Goal: Transaction & Acquisition: Book appointment/travel/reservation

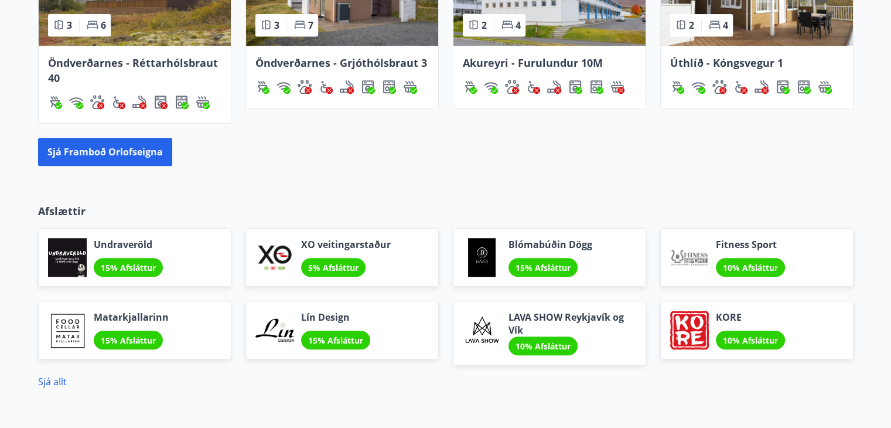
scroll to position [860, 0]
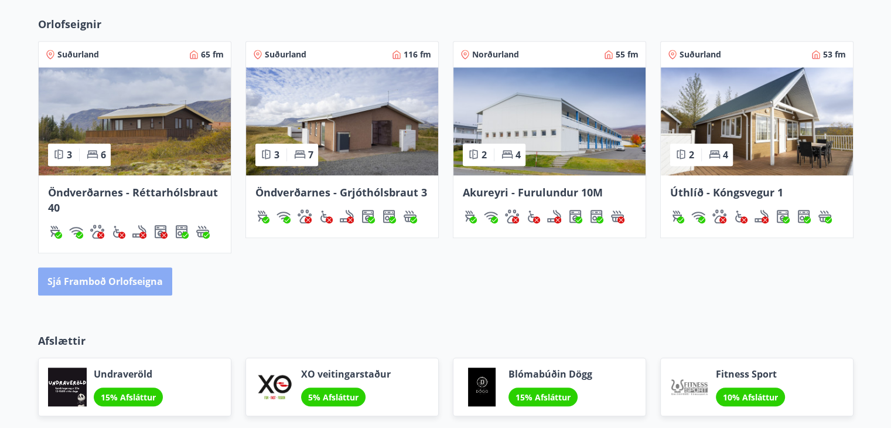
click at [108, 277] on button "Sjá framboð orlofseigna" at bounding box center [105, 281] width 134 height 28
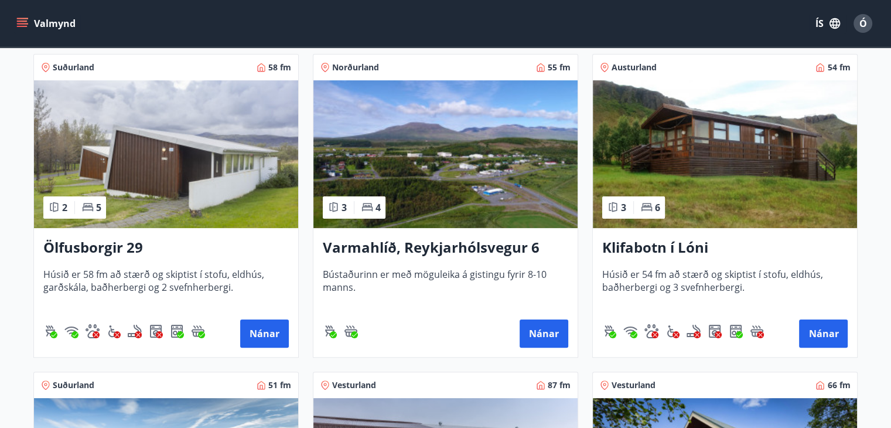
scroll to position [293, 0]
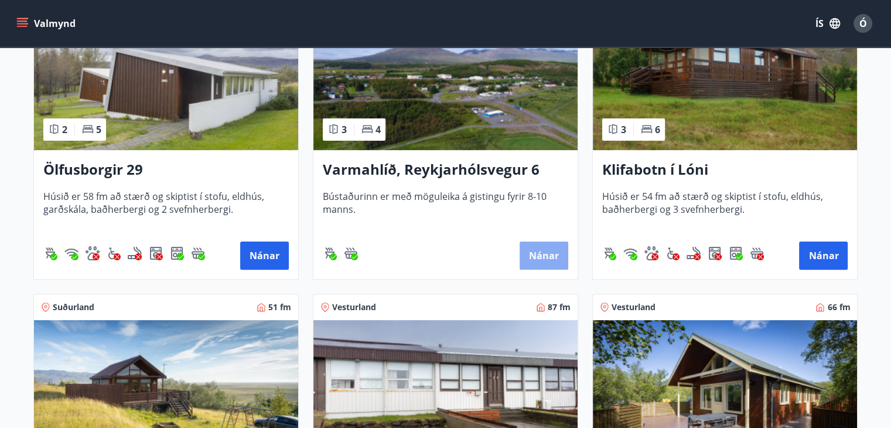
click at [545, 255] on button "Nánar" at bounding box center [544, 255] width 49 height 28
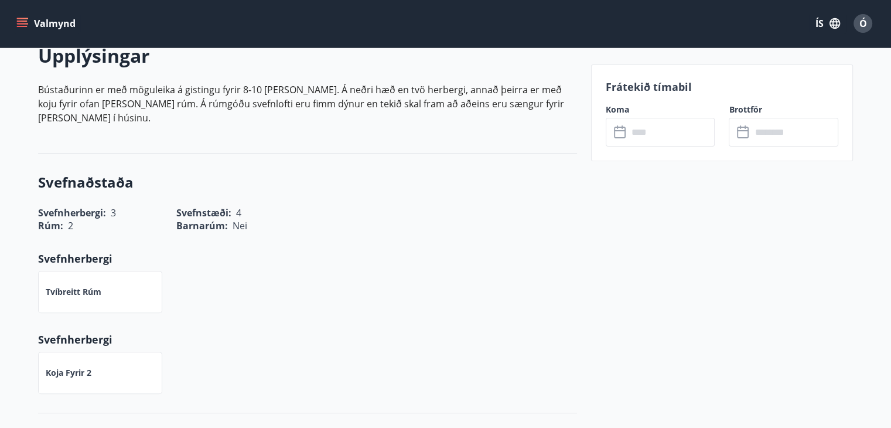
scroll to position [351, 0]
click at [621, 132] on icon at bounding box center [621, 132] width 14 height 14
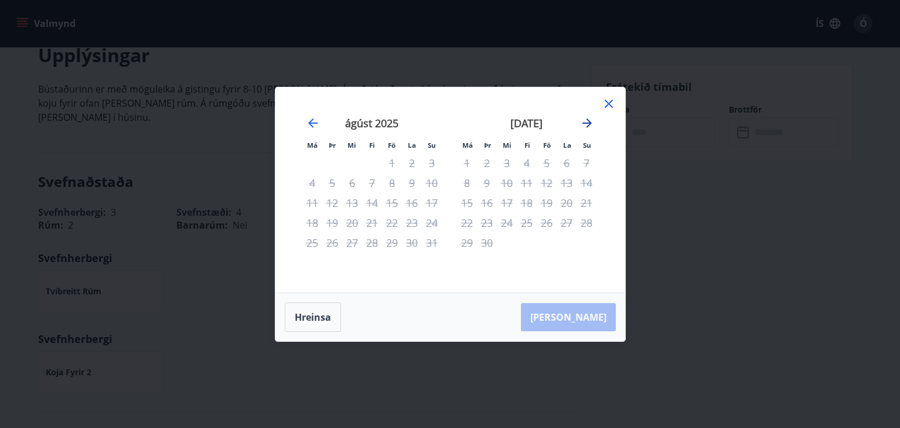
click at [589, 125] on icon "Move forward to switch to the next month." at bounding box center [586, 122] width 9 height 9
click at [319, 315] on button "Hreinsa" at bounding box center [313, 316] width 56 height 29
click at [586, 127] on icon "Move forward to switch to the next month." at bounding box center [586, 122] width 9 height 9
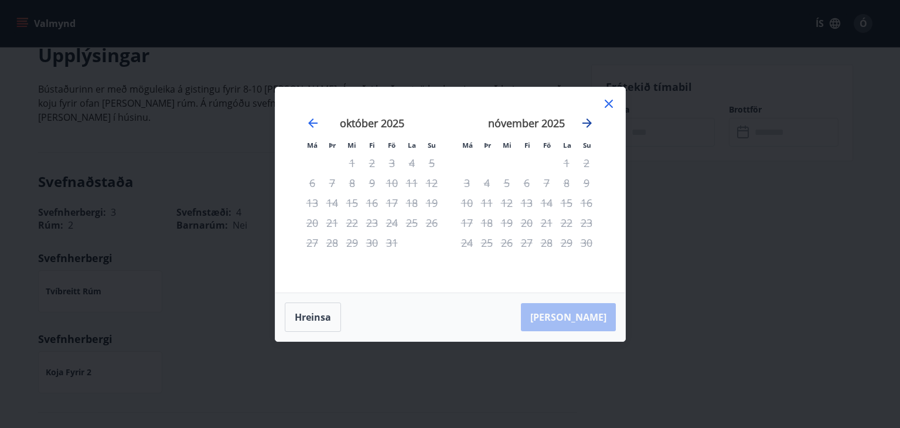
click at [586, 127] on icon "Move forward to switch to the next month." at bounding box center [586, 122] width 9 height 9
click at [582, 126] on icon "Move forward to switch to the next month." at bounding box center [587, 123] width 14 height 14
click at [605, 100] on icon at bounding box center [609, 104] width 8 height 8
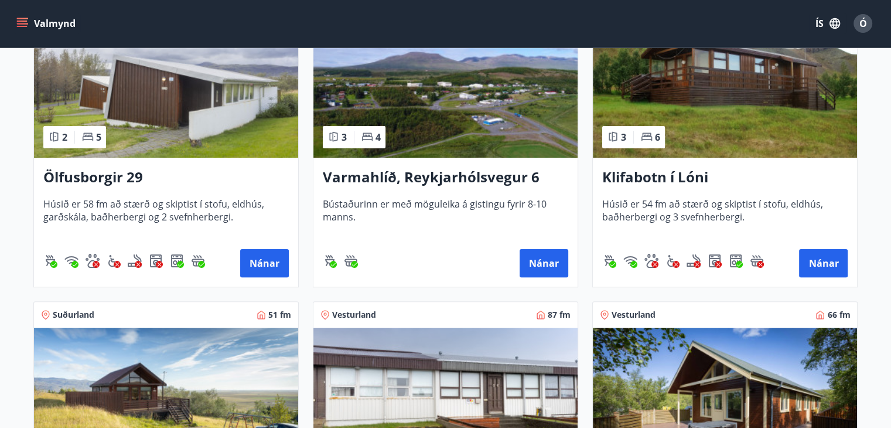
scroll to position [293, 0]
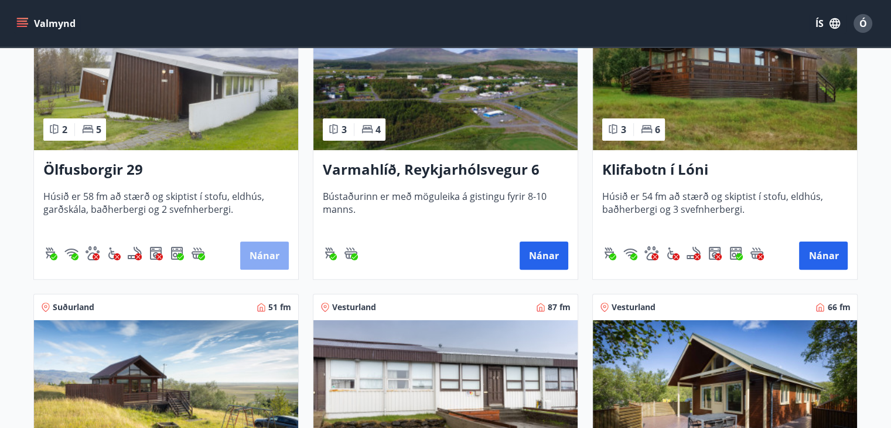
click at [255, 251] on button "Nánar" at bounding box center [264, 255] width 49 height 28
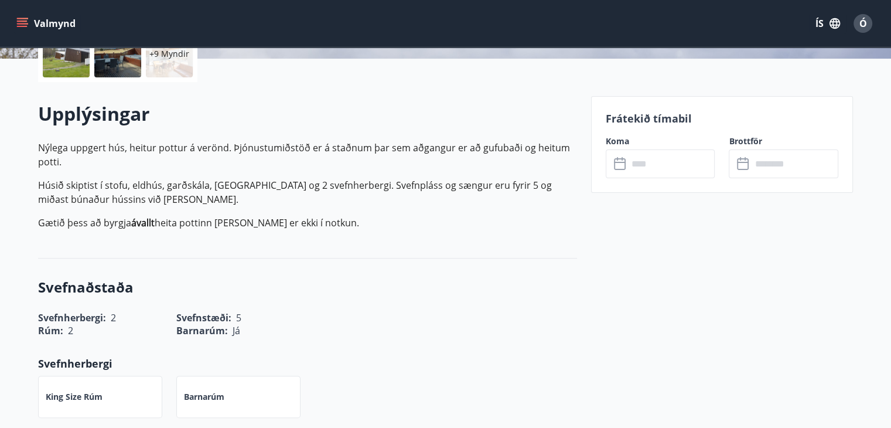
scroll to position [351, 0]
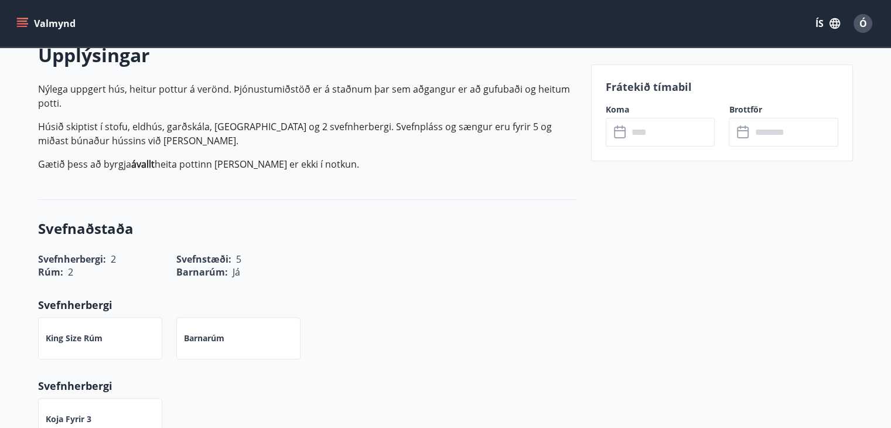
click at [620, 132] on icon at bounding box center [621, 132] width 14 height 14
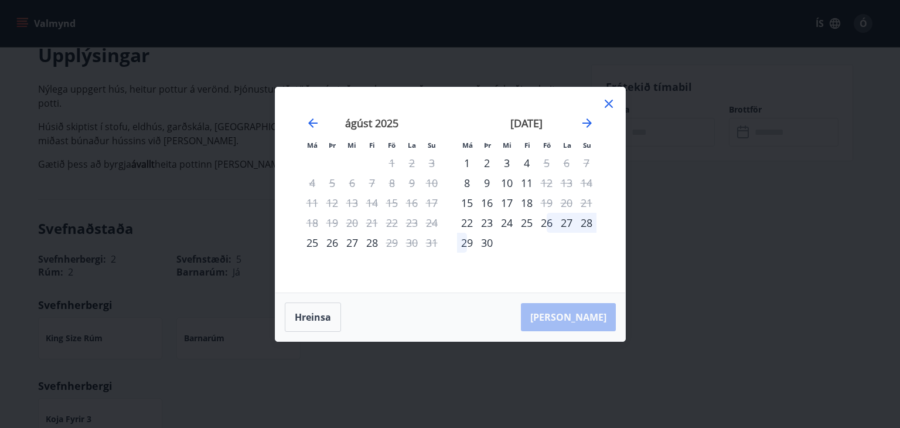
click at [605, 101] on icon at bounding box center [609, 104] width 8 height 8
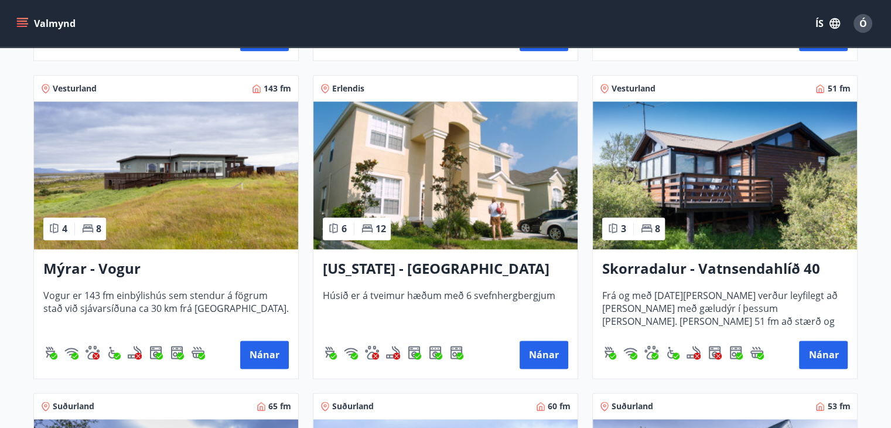
scroll to position [1465, 0]
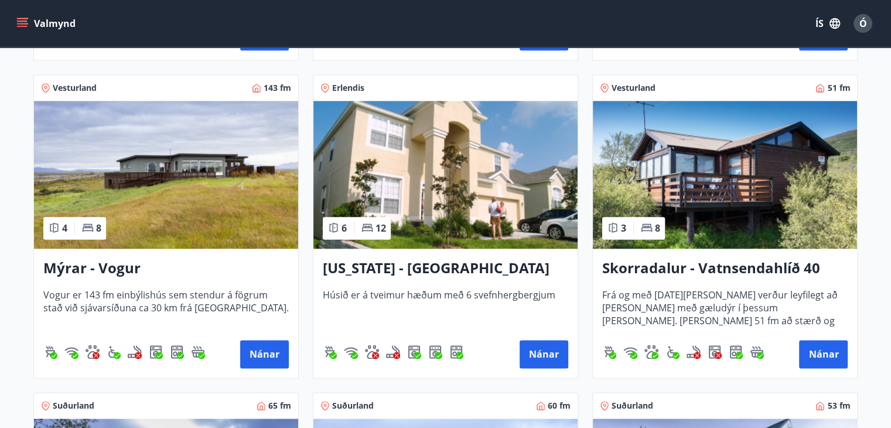
click at [179, 230] on img at bounding box center [166, 175] width 264 height 148
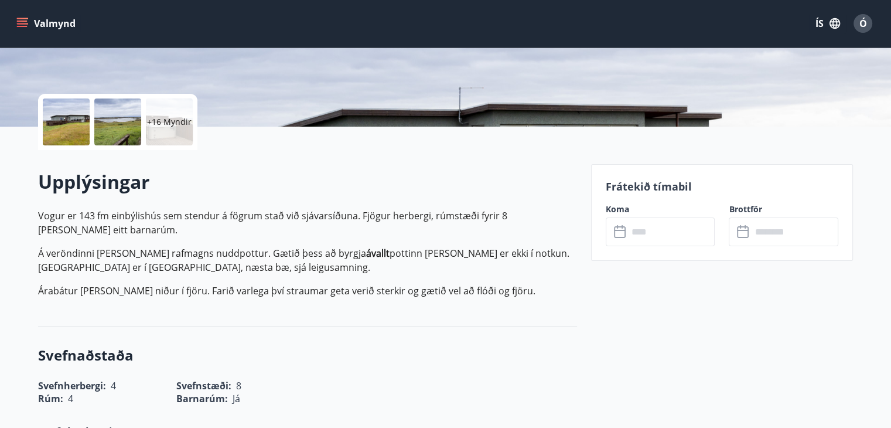
scroll to position [293, 0]
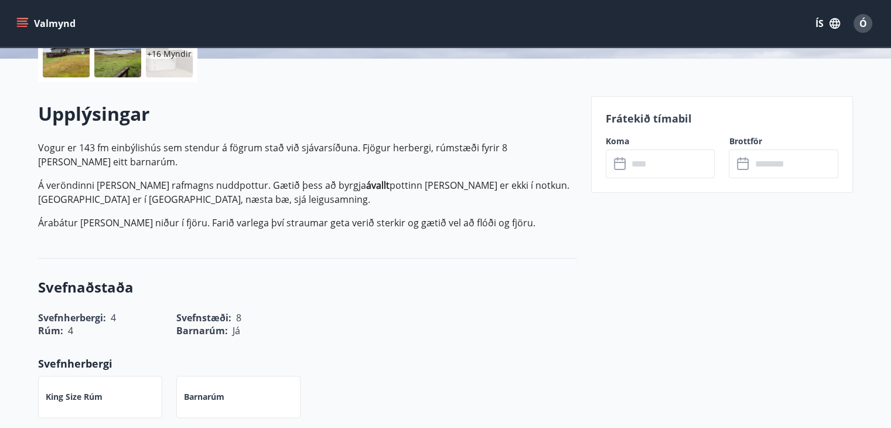
click at [618, 162] on icon at bounding box center [620, 162] width 12 height 1
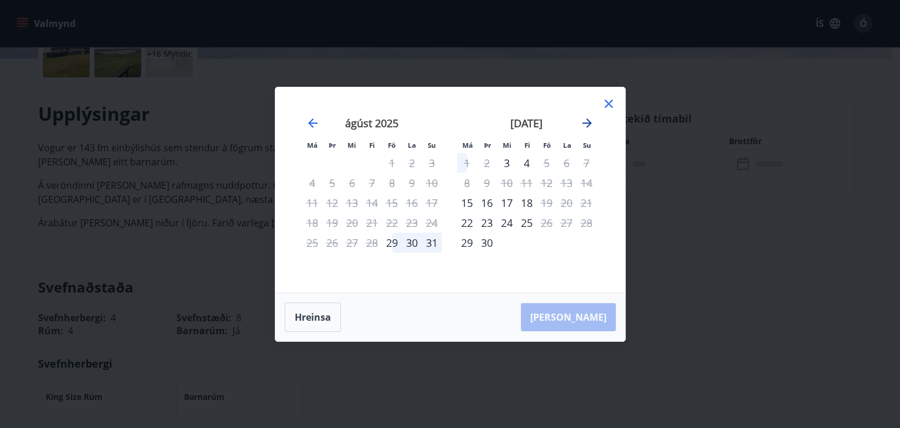
click at [588, 125] on icon "Move forward to switch to the next month." at bounding box center [586, 122] width 9 height 9
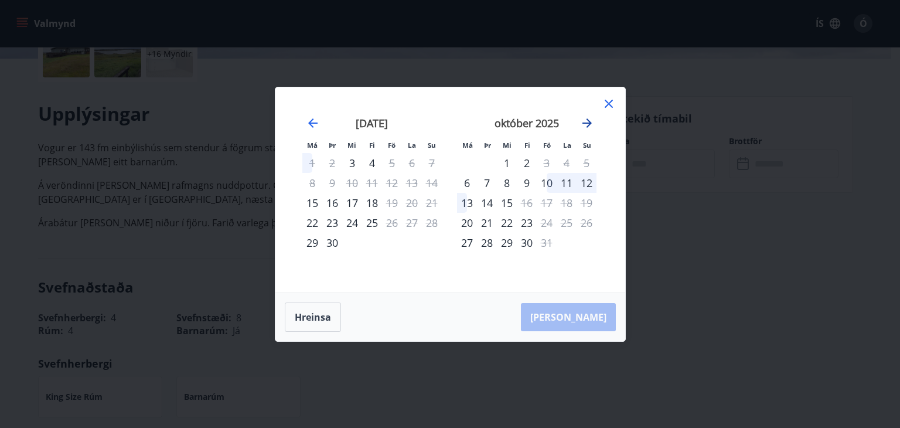
click at [588, 125] on icon "Move forward to switch to the next month." at bounding box center [586, 122] width 9 height 9
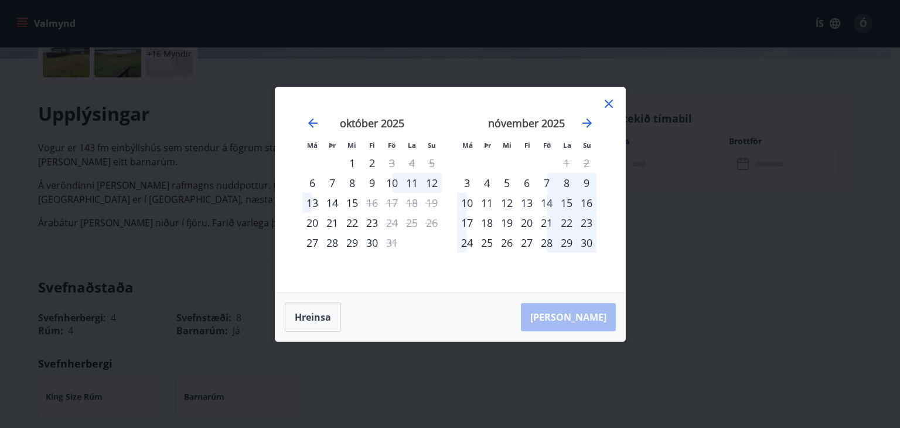
click at [607, 100] on icon at bounding box center [609, 104] width 14 height 14
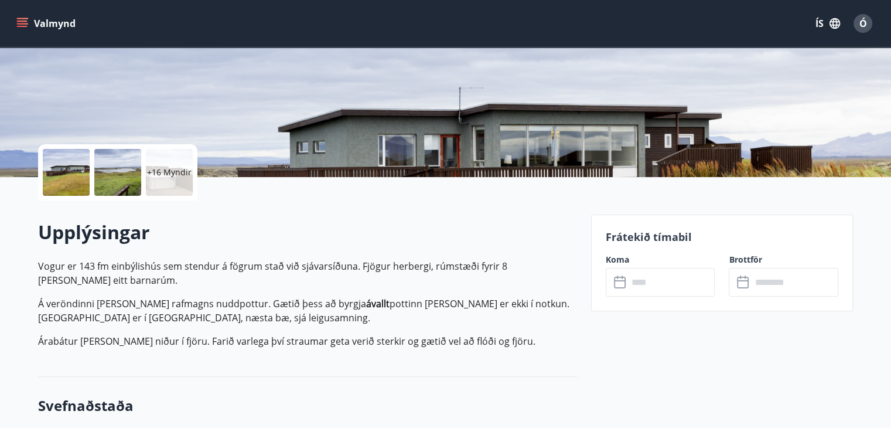
scroll to position [59, 0]
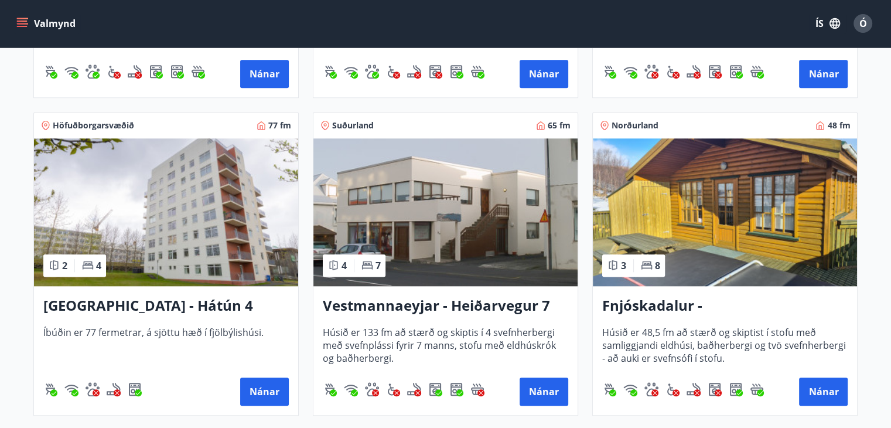
scroll to position [1172, 0]
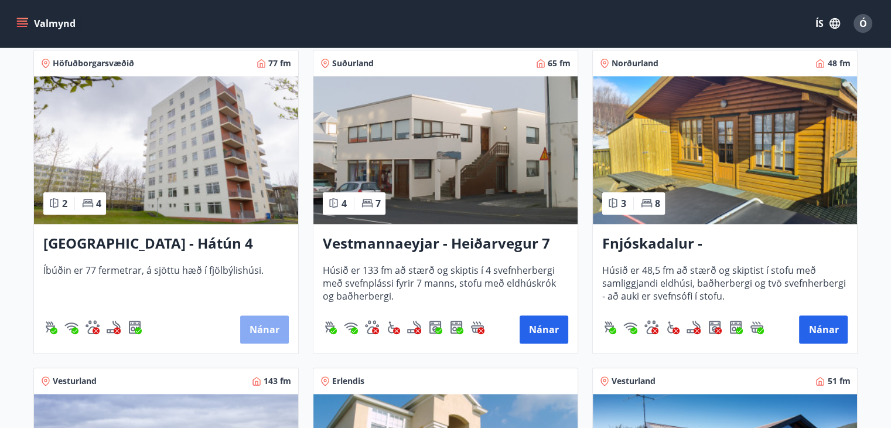
click at [269, 322] on button "Nánar" at bounding box center [264, 329] width 49 height 28
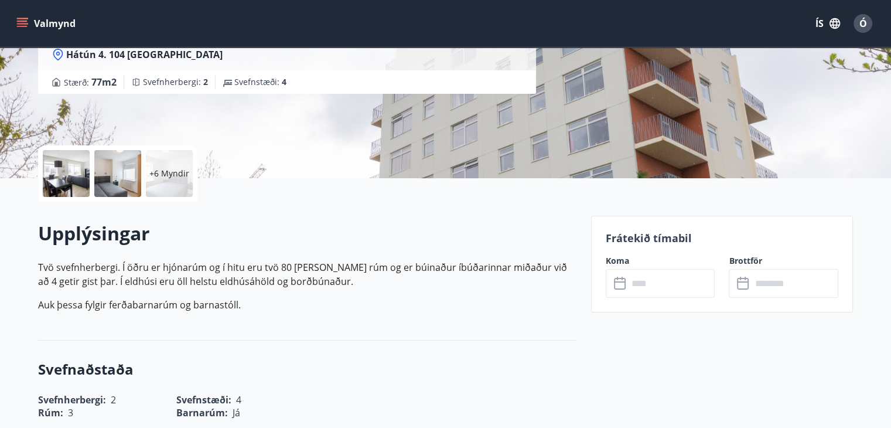
scroll to position [176, 0]
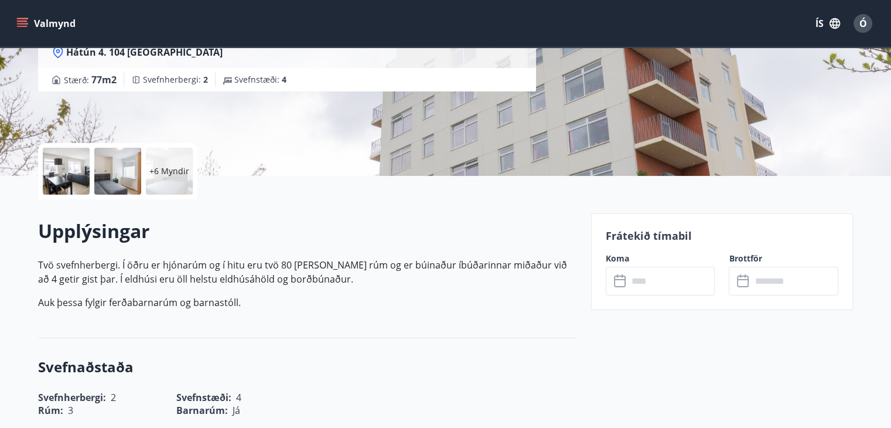
click at [619, 282] on icon at bounding box center [621, 281] width 14 height 14
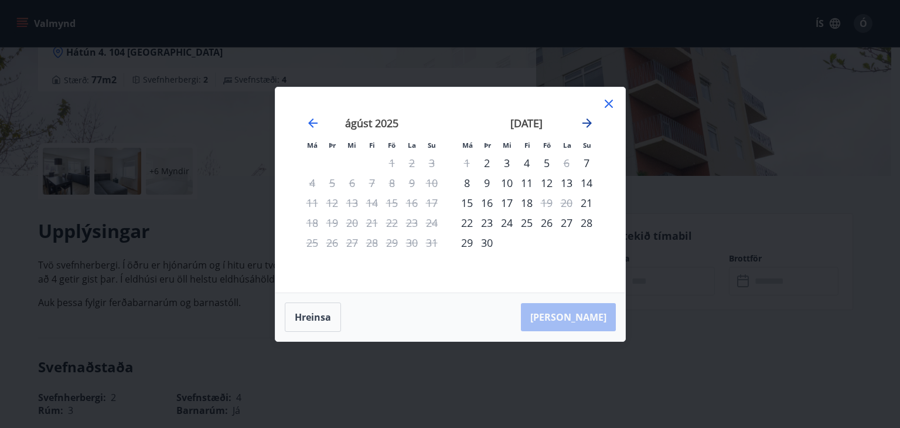
click at [590, 123] on icon "Move forward to switch to the next month." at bounding box center [586, 122] width 9 height 9
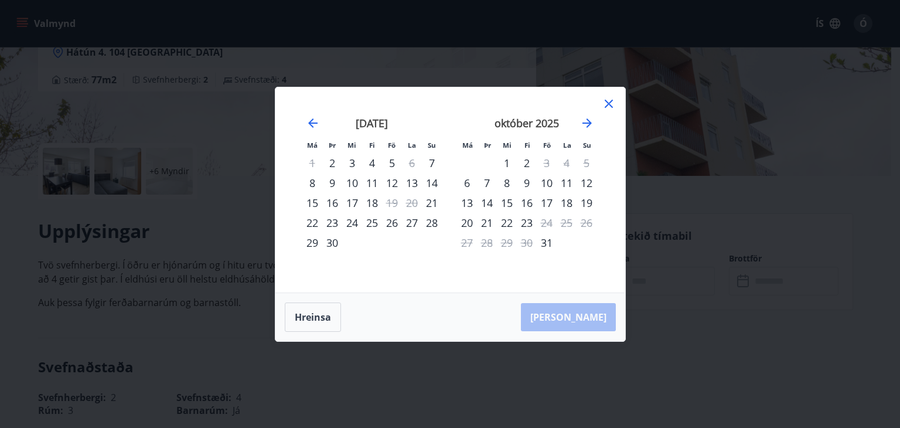
click at [351, 199] on div "17" at bounding box center [352, 203] width 20 height 20
click at [310, 310] on button "Hreinsa" at bounding box center [313, 316] width 56 height 29
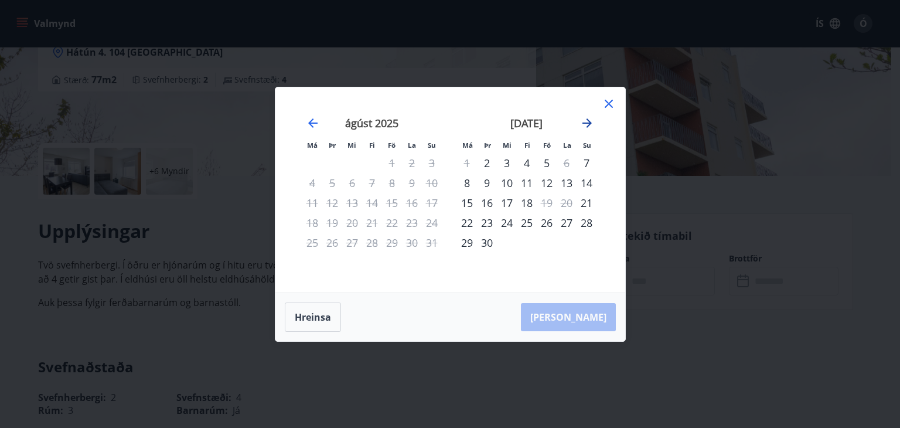
click at [590, 120] on icon "Move forward to switch to the next month." at bounding box center [587, 123] width 14 height 14
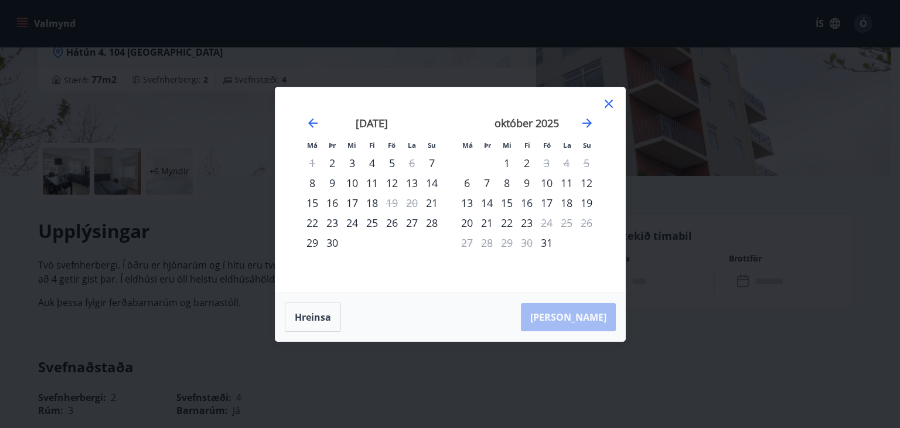
click at [546, 196] on div "17" at bounding box center [547, 203] width 20 height 20
click at [476, 219] on div "20" at bounding box center [467, 223] width 20 height 20
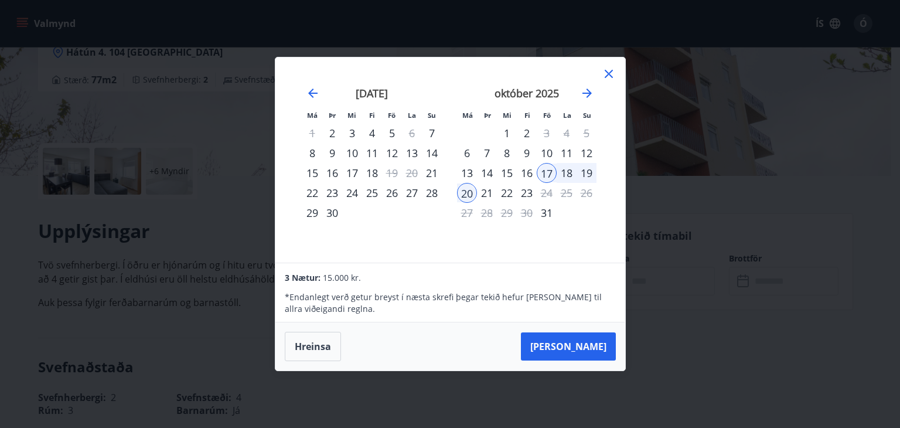
click at [483, 192] on div "21" at bounding box center [487, 193] width 20 height 20
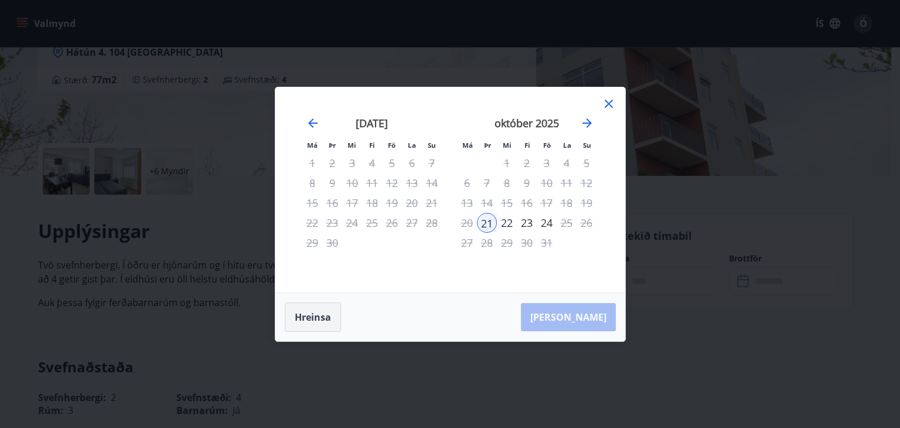
click at [312, 312] on button "Hreinsa" at bounding box center [313, 316] width 56 height 29
click at [541, 202] on div "17" at bounding box center [547, 203] width 20 height 20
click at [485, 220] on div "21" at bounding box center [487, 223] width 20 height 20
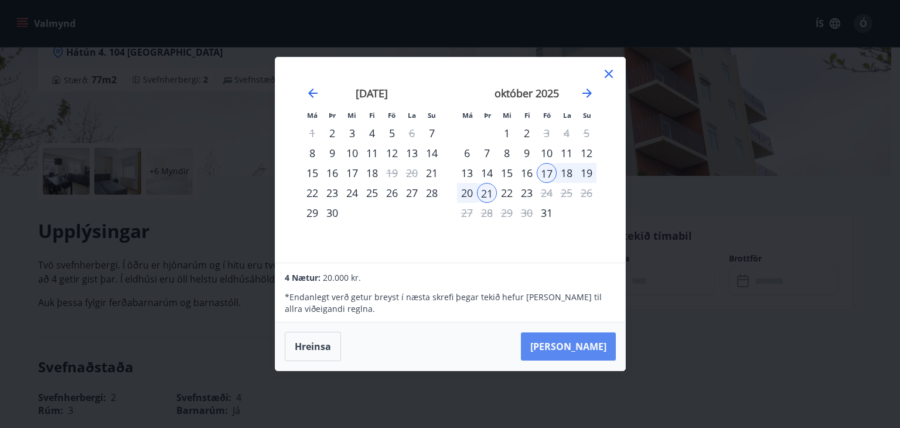
click at [574, 346] on button "[PERSON_NAME]" at bounding box center [568, 346] width 95 height 28
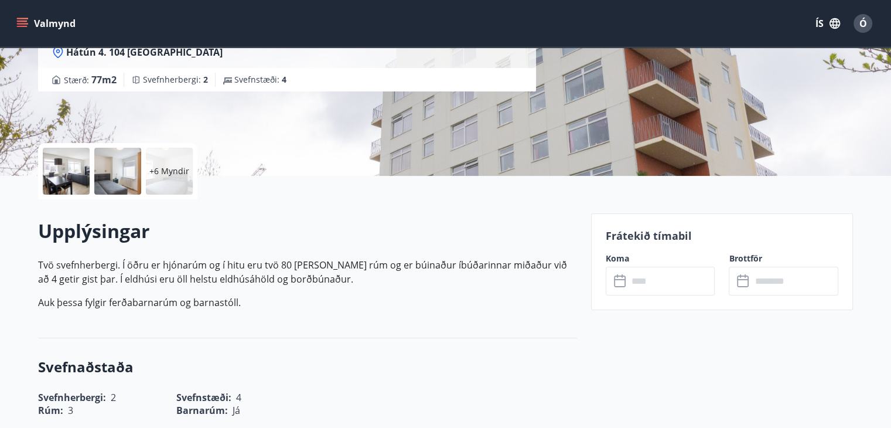
type input "******"
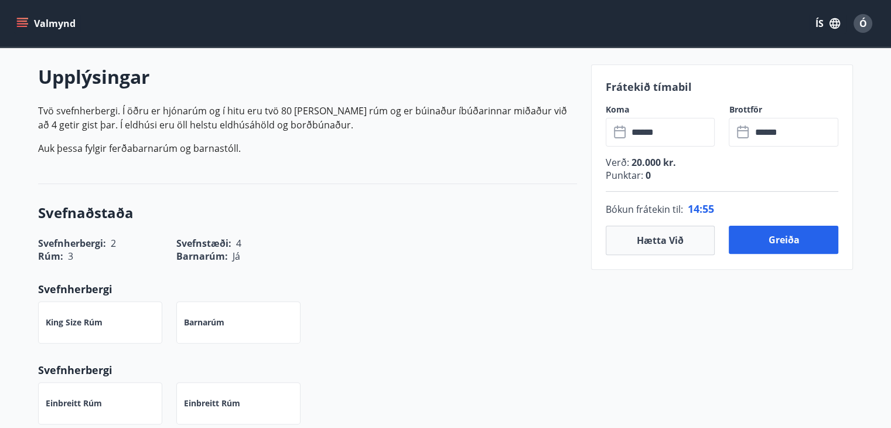
scroll to position [351, 0]
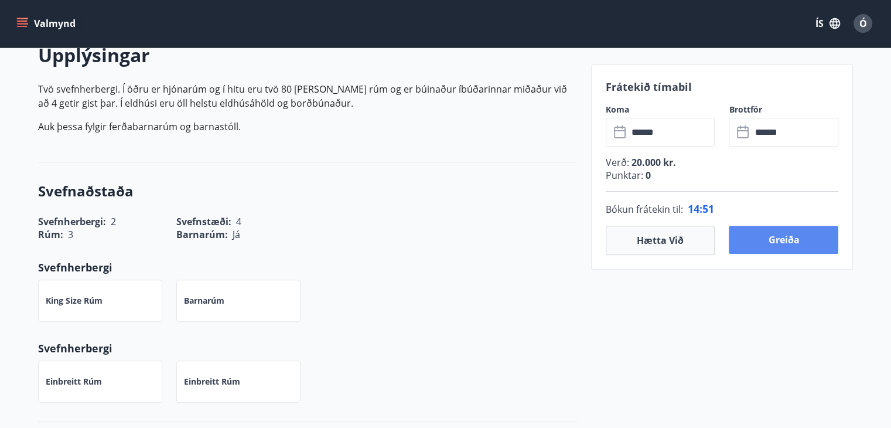
click at [779, 233] on button "Greiða" at bounding box center [784, 240] width 110 height 28
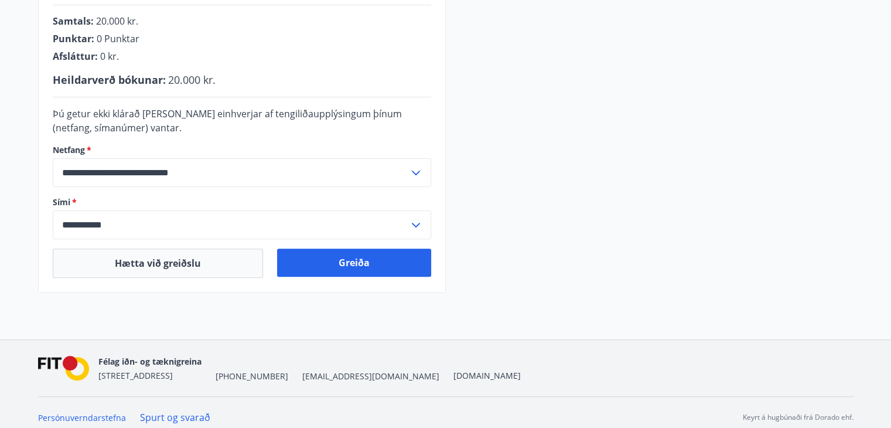
scroll to position [288, 0]
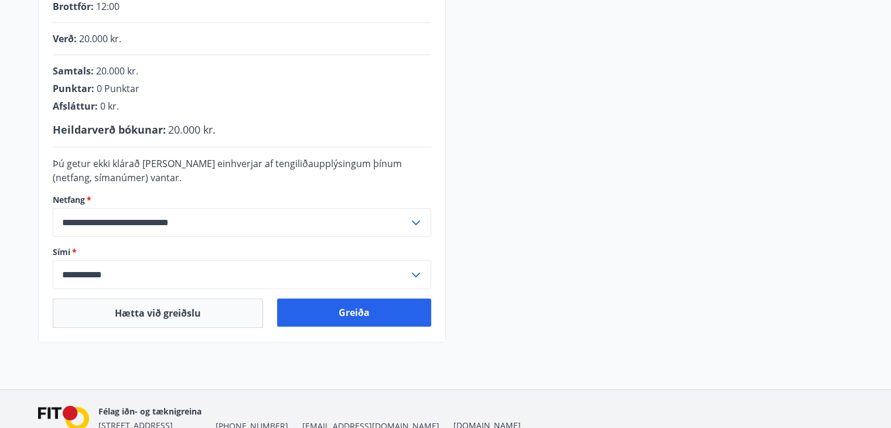
click at [412, 275] on icon at bounding box center [416, 275] width 14 height 14
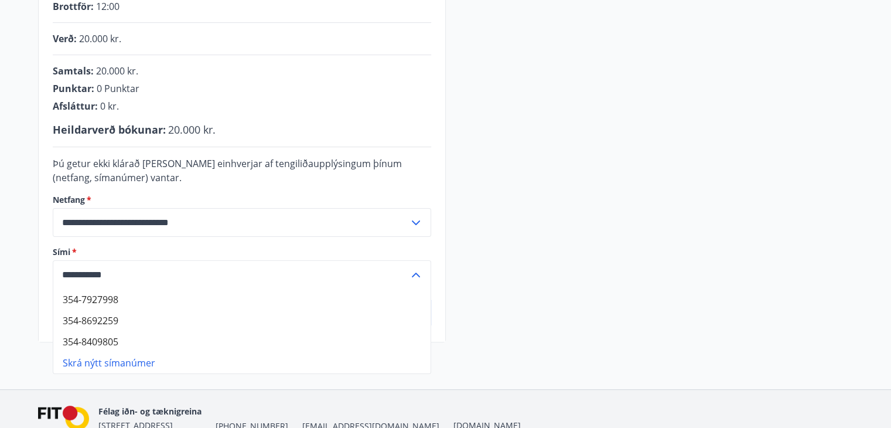
click at [117, 302] on li "354-7927998" at bounding box center [241, 299] width 377 height 21
type input "**********"
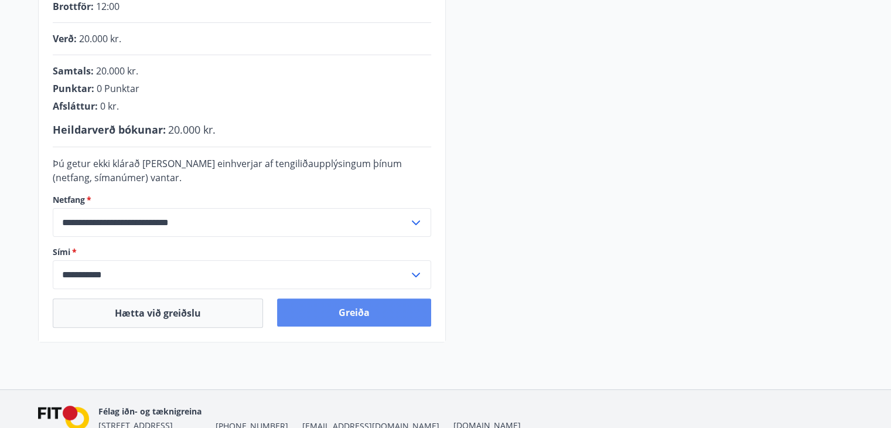
click at [342, 308] on button "Greiða" at bounding box center [354, 312] width 154 height 28
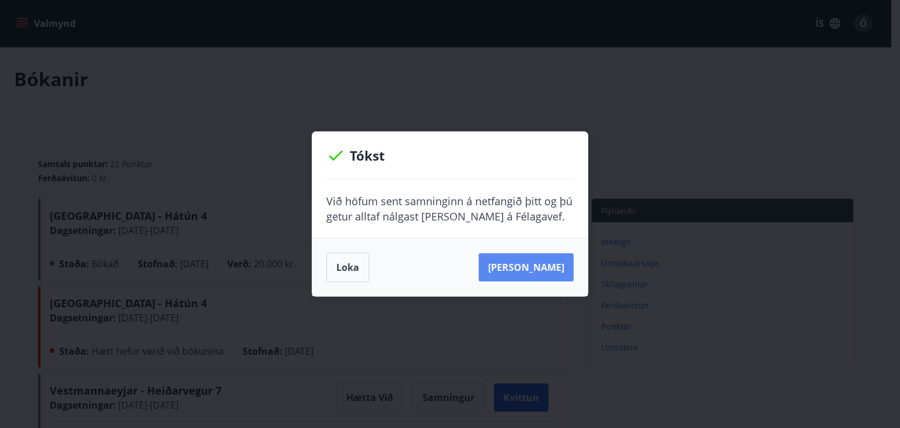
click at [553, 264] on button "Sjá samning" at bounding box center [526, 267] width 95 height 28
click at [351, 263] on button "Loka" at bounding box center [347, 266] width 43 height 29
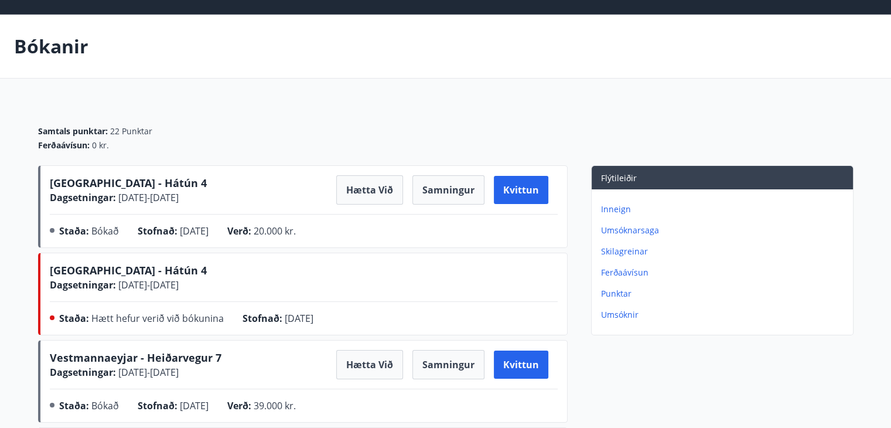
scroll to position [59, 0]
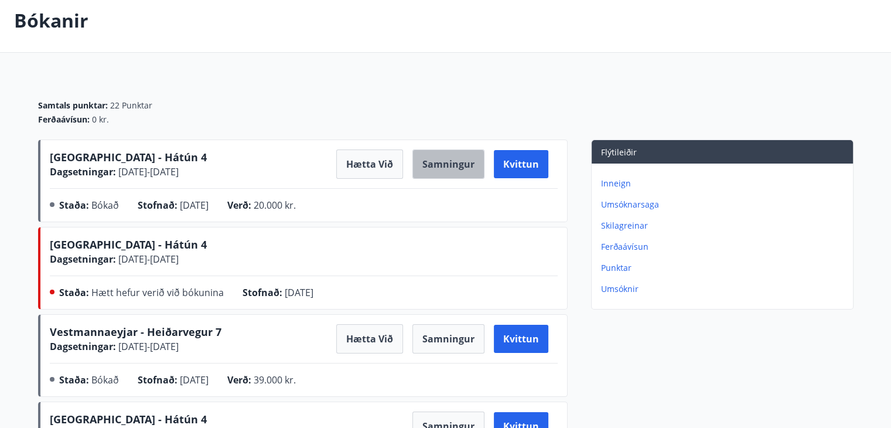
click at [442, 166] on button "Samningur" at bounding box center [448, 163] width 72 height 29
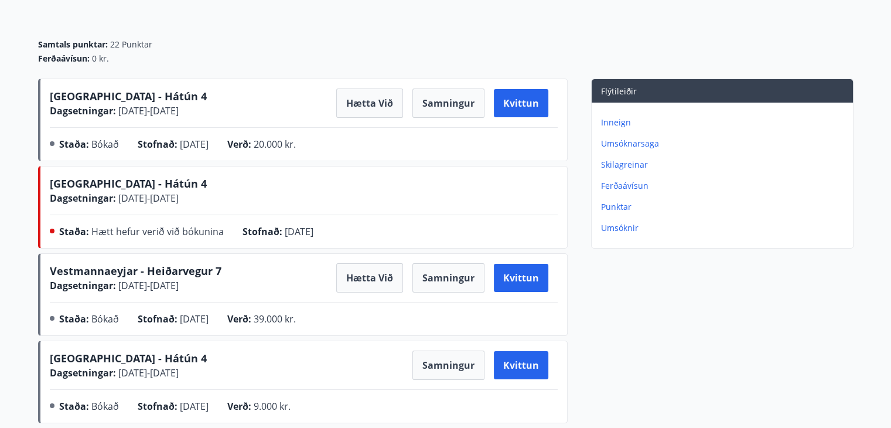
scroll to position [117, 0]
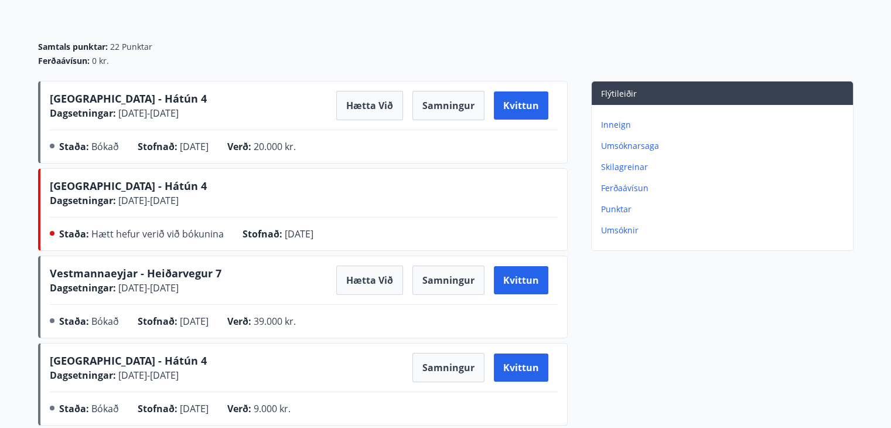
click at [619, 125] on p "Inneign" at bounding box center [724, 125] width 247 height 12
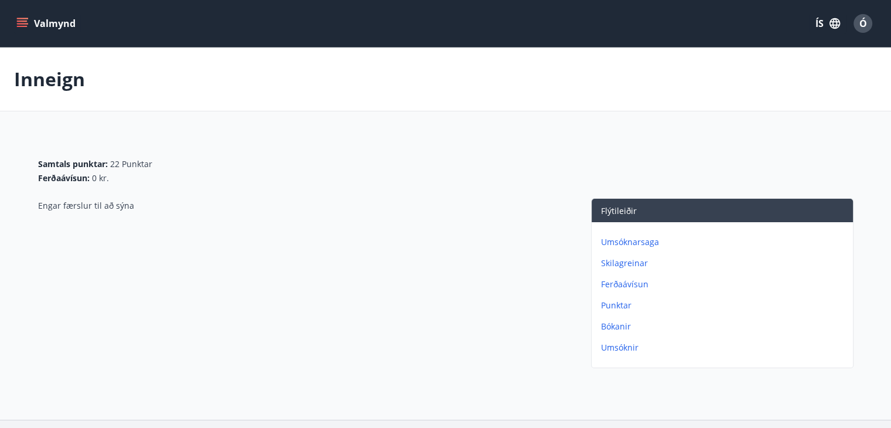
click at [627, 303] on p "Punktar" at bounding box center [724, 305] width 247 height 12
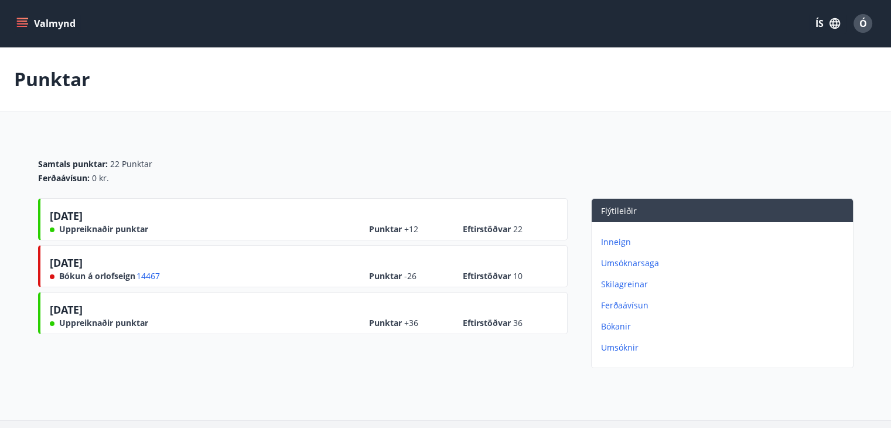
click at [865, 19] on span "Ó" at bounding box center [863, 23] width 8 height 13
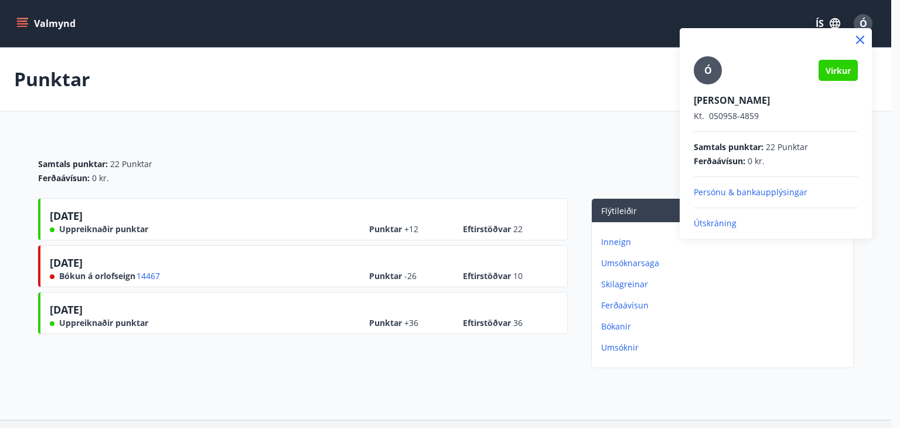
click at [726, 226] on p "Útskráning" at bounding box center [776, 223] width 164 height 12
